Goal: Check status: Check status

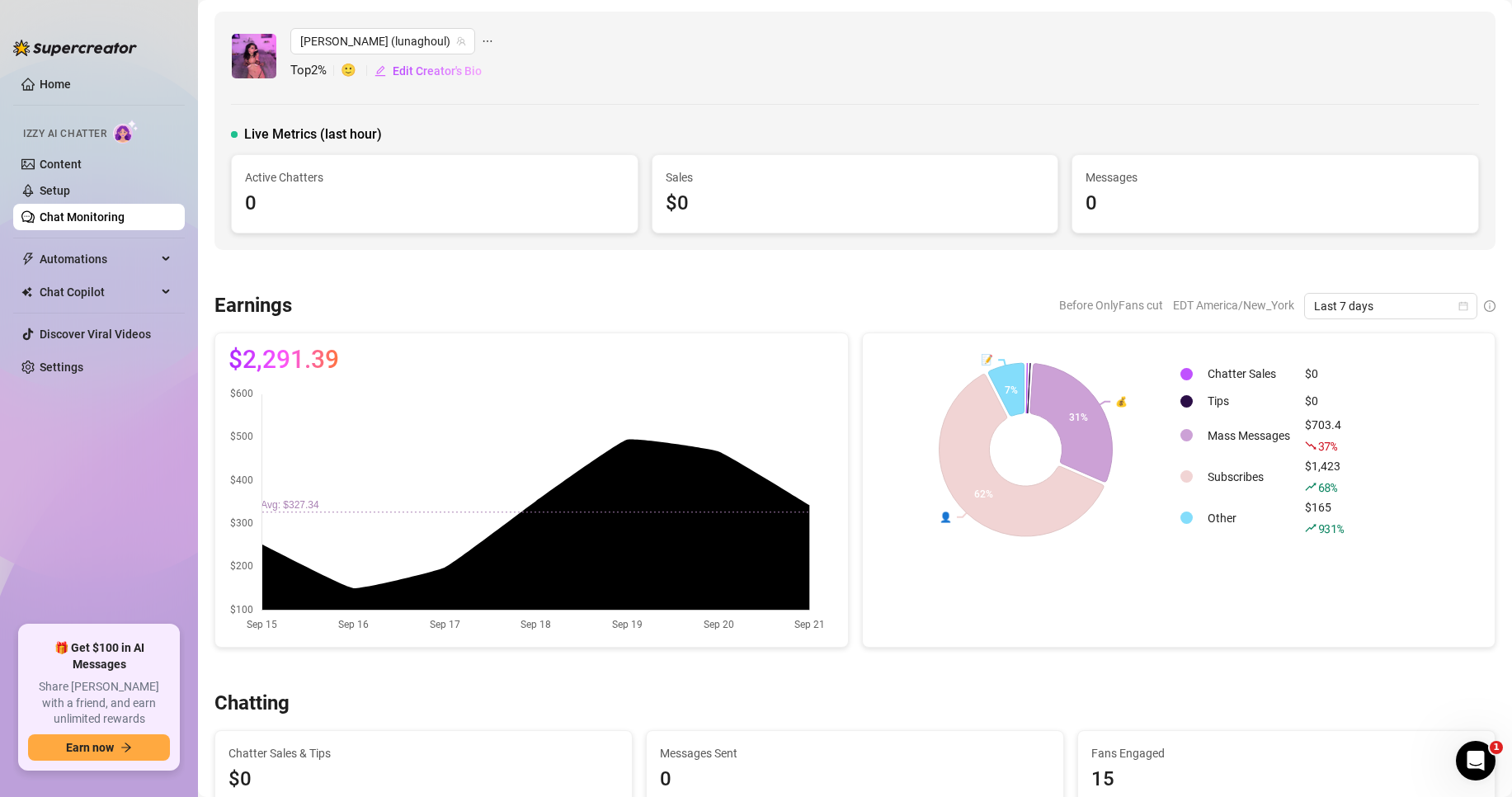
scroll to position [83, 0]
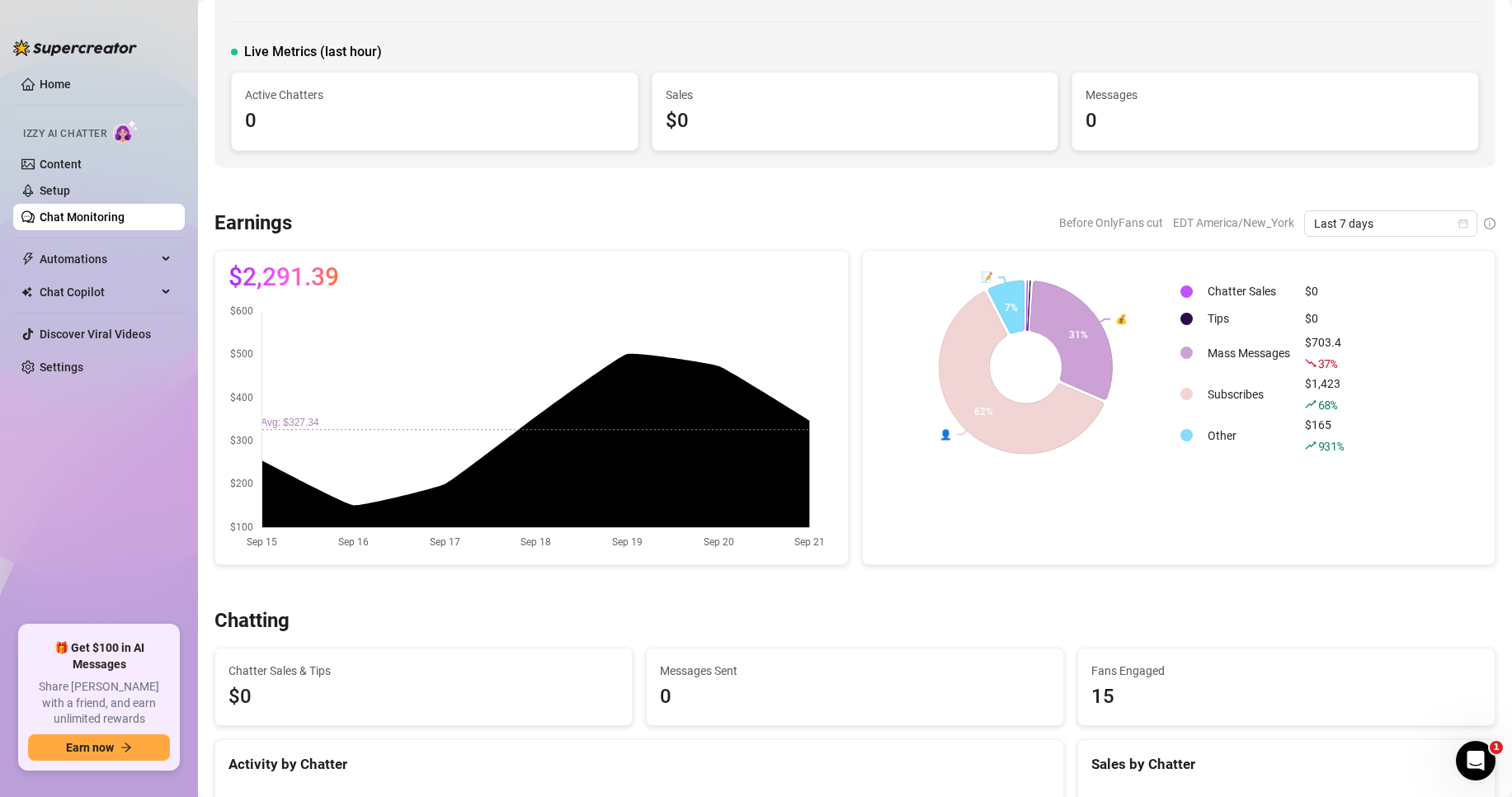
click at [125, 217] on link "Chat Monitoring" at bounding box center [82, 217] width 85 height 13
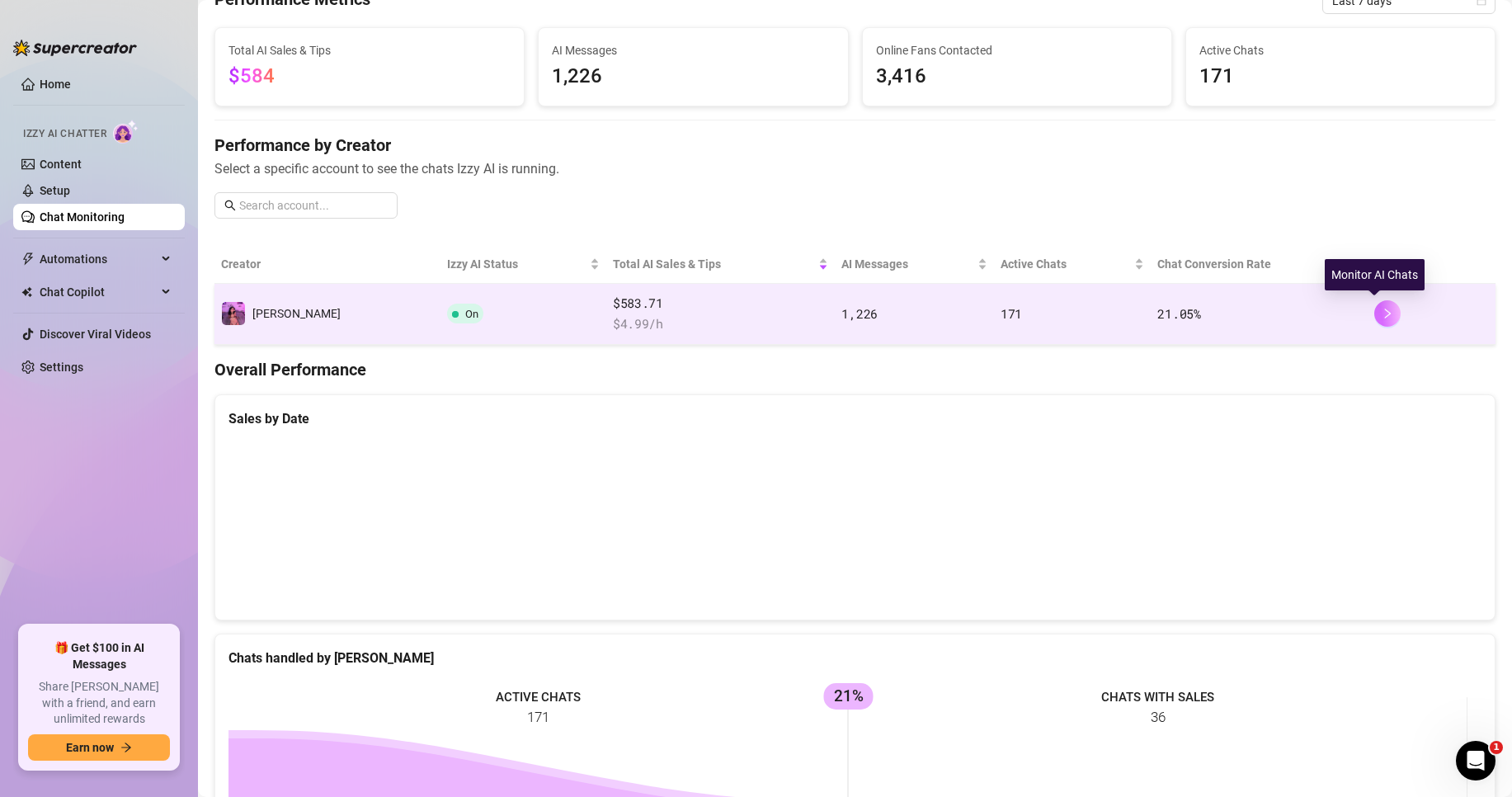
click at [1382, 314] on icon "right" at bounding box center [1387, 314] width 11 height 11
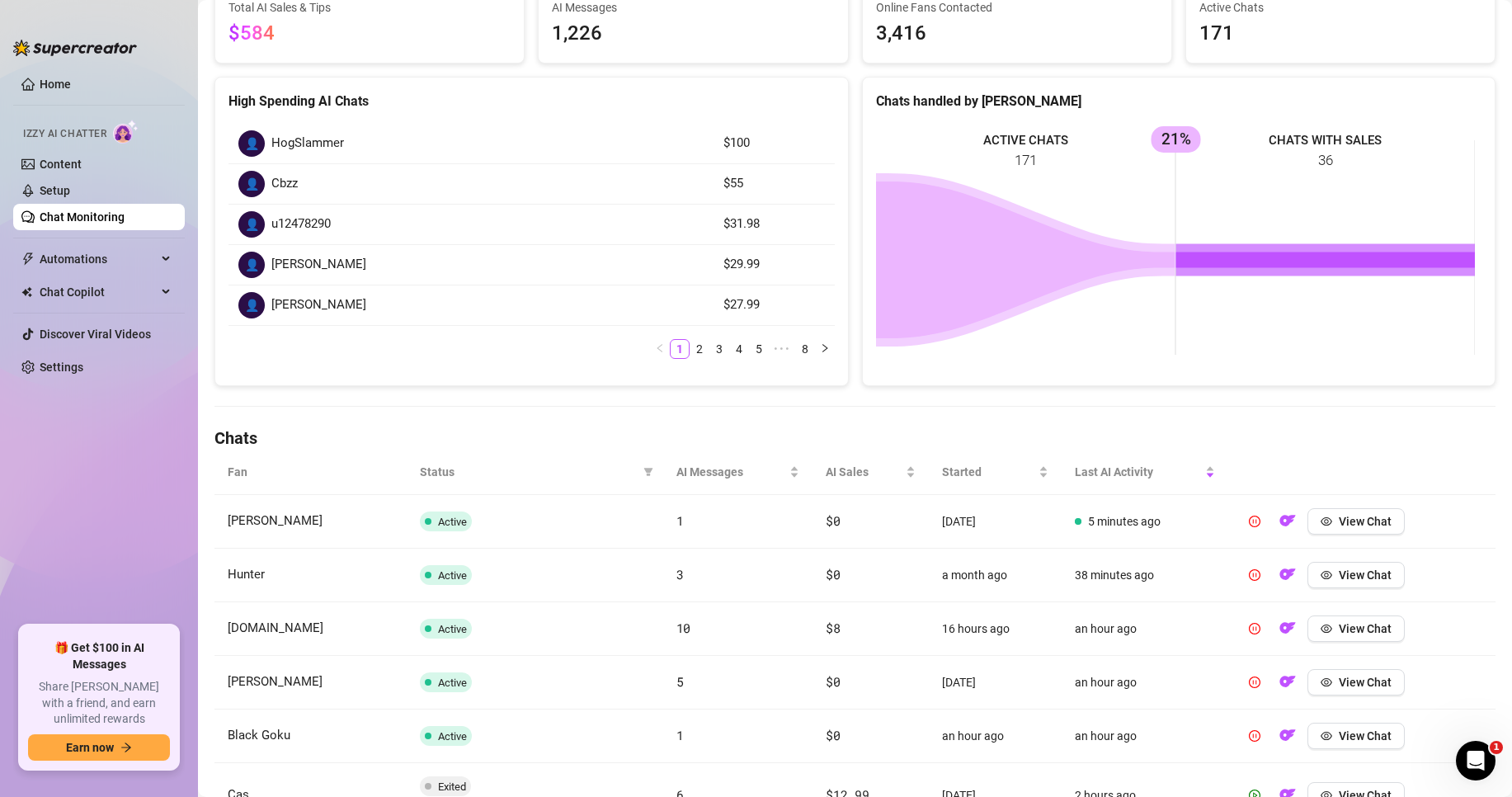
scroll to position [83, 0]
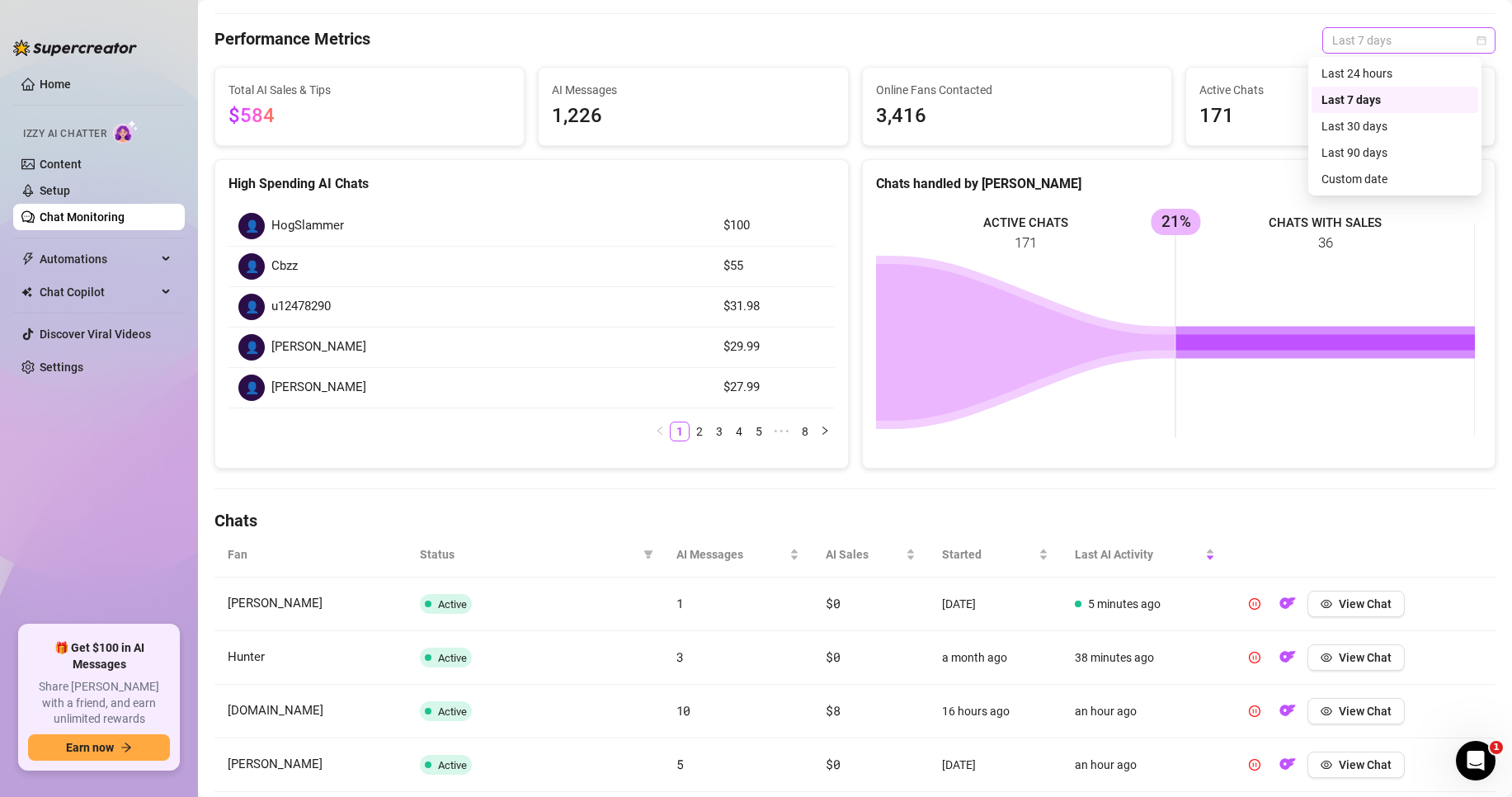
click at [1374, 41] on span "Last 7 days" at bounding box center [1409, 40] width 153 height 24
click at [1386, 74] on div "Last 24 hours" at bounding box center [1395, 73] width 146 height 18
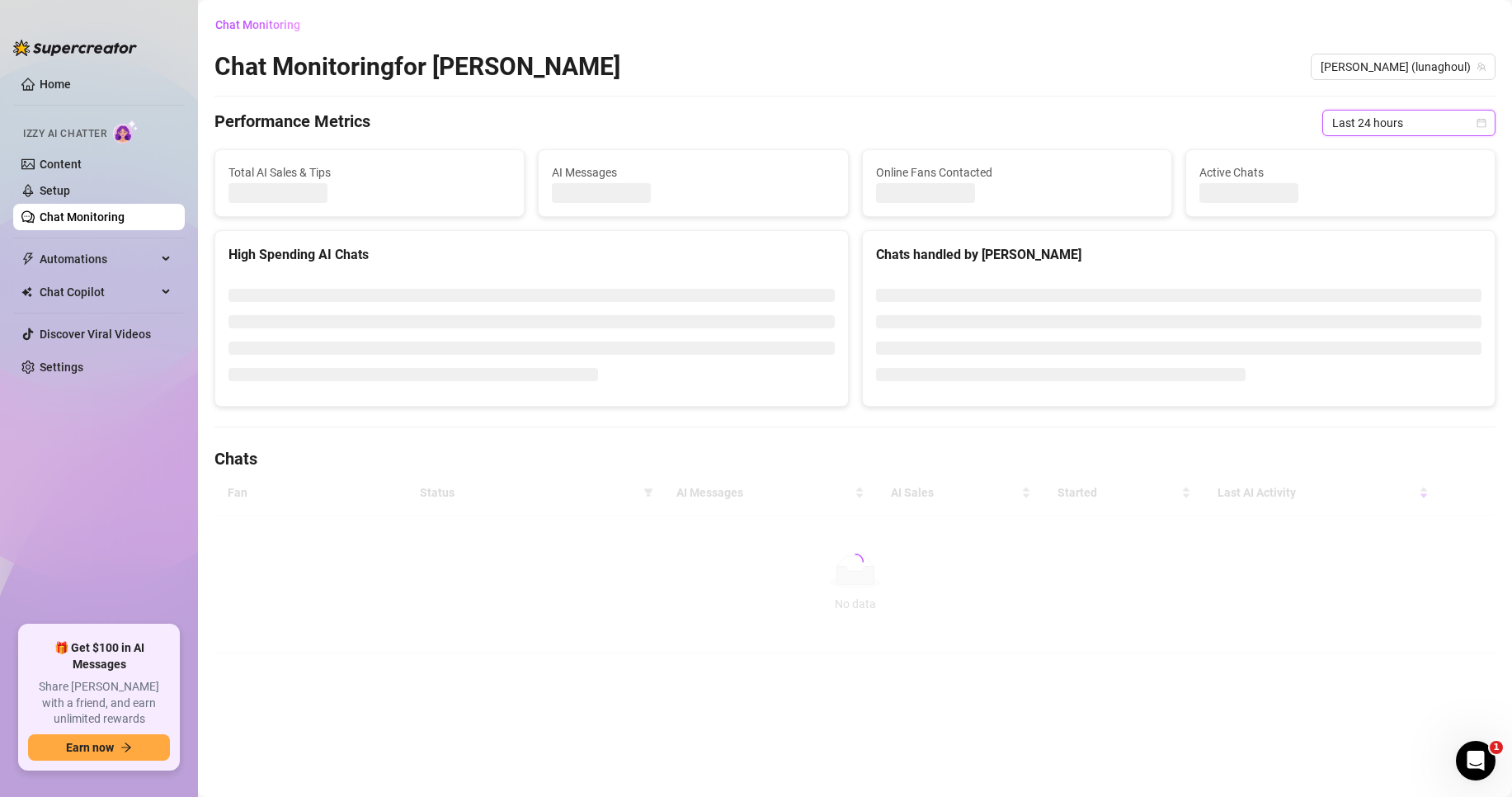
scroll to position [0, 0]
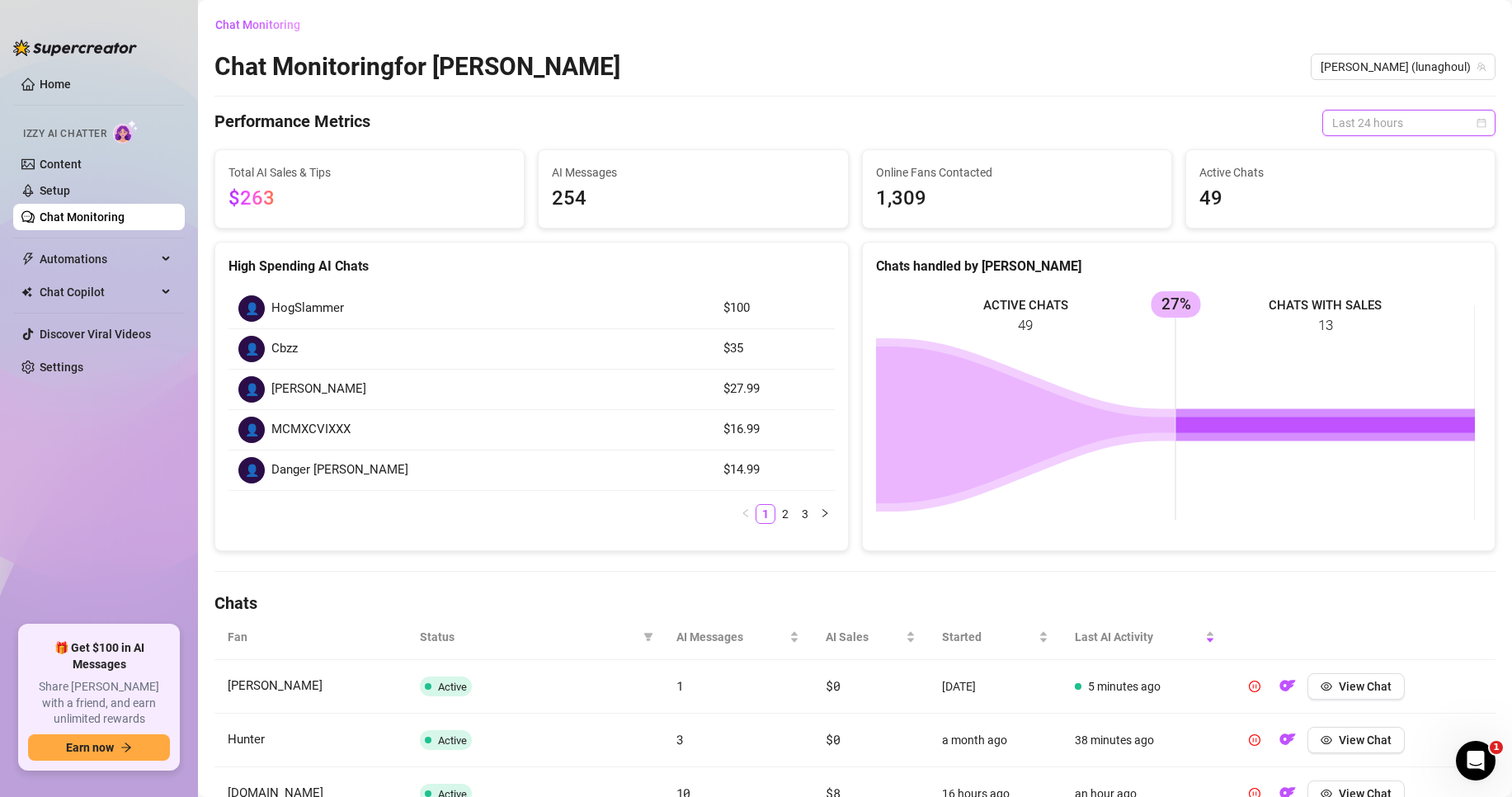
click at [1424, 125] on span "Last 24 hours" at bounding box center [1409, 123] width 153 height 24
click at [1345, 188] on div "Last 7 days" at bounding box center [1395, 182] width 146 height 18
